Goal: Information Seeking & Learning: Learn about a topic

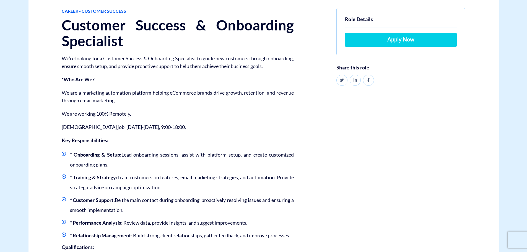
scroll to position [111, 0]
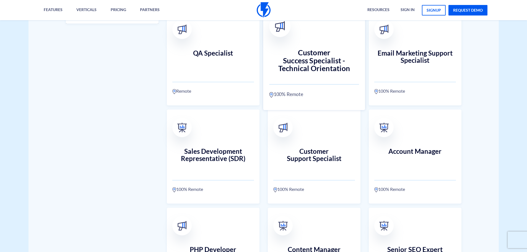
scroll to position [277, 0]
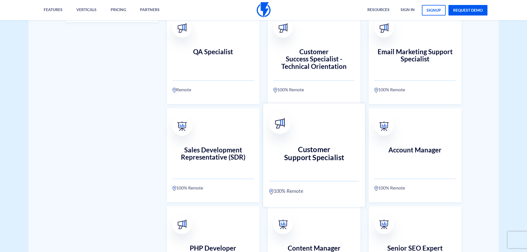
click at [317, 153] on h3 "Customer Support Specialist" at bounding box center [314, 157] width 90 height 24
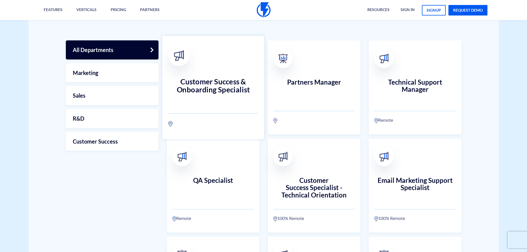
scroll to position [139, 0]
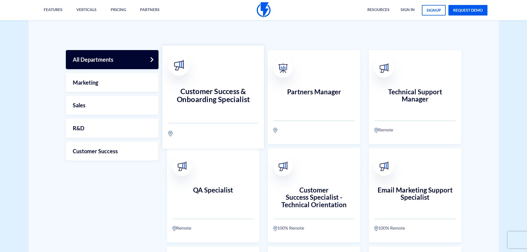
click at [218, 95] on h3 "Customer Success & Onboarding Specialist" at bounding box center [213, 99] width 90 height 24
